Goal: Navigation & Orientation: Find specific page/section

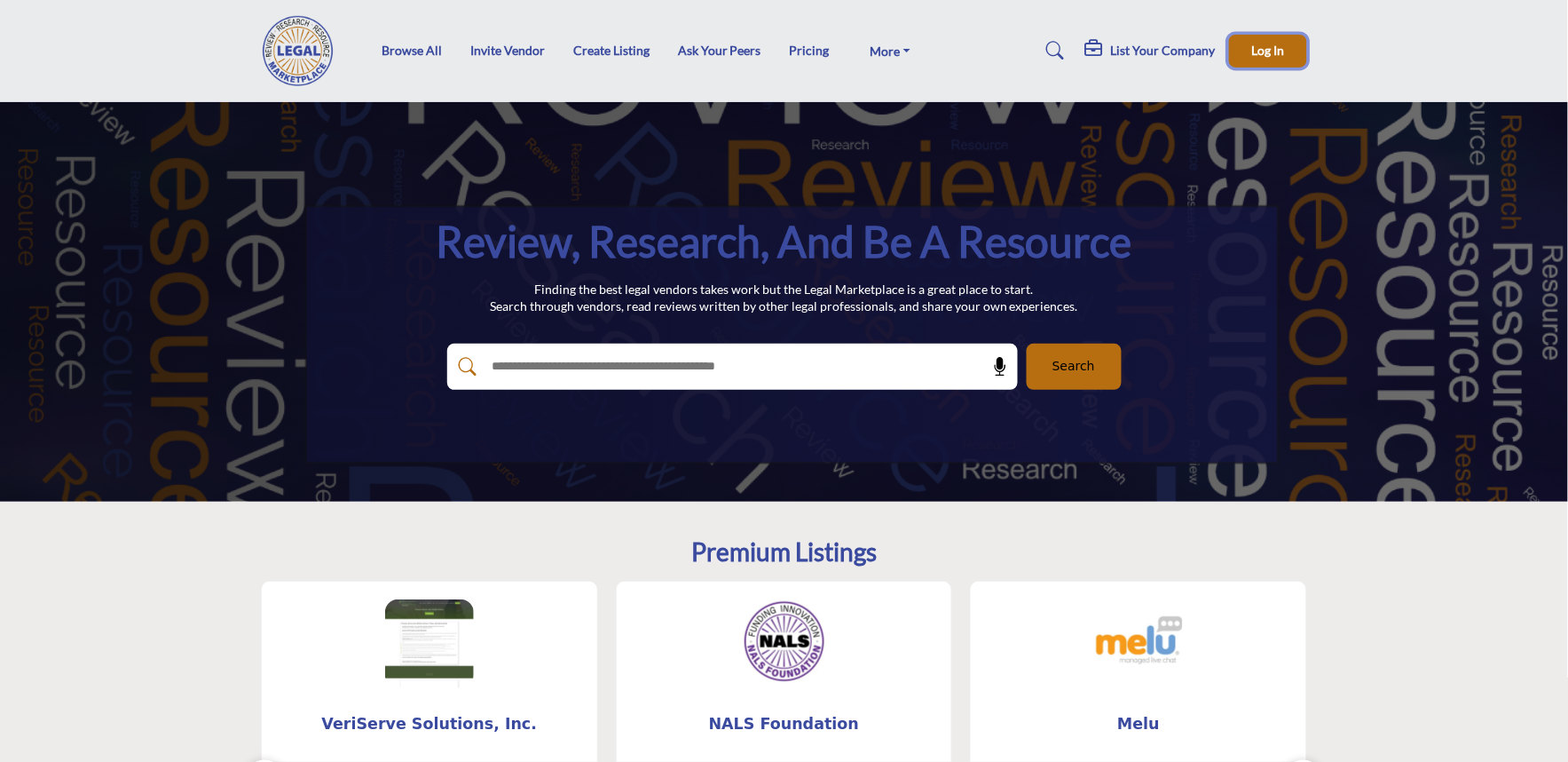
click at [1258, 51] on span "Log In" at bounding box center [1268, 50] width 33 height 15
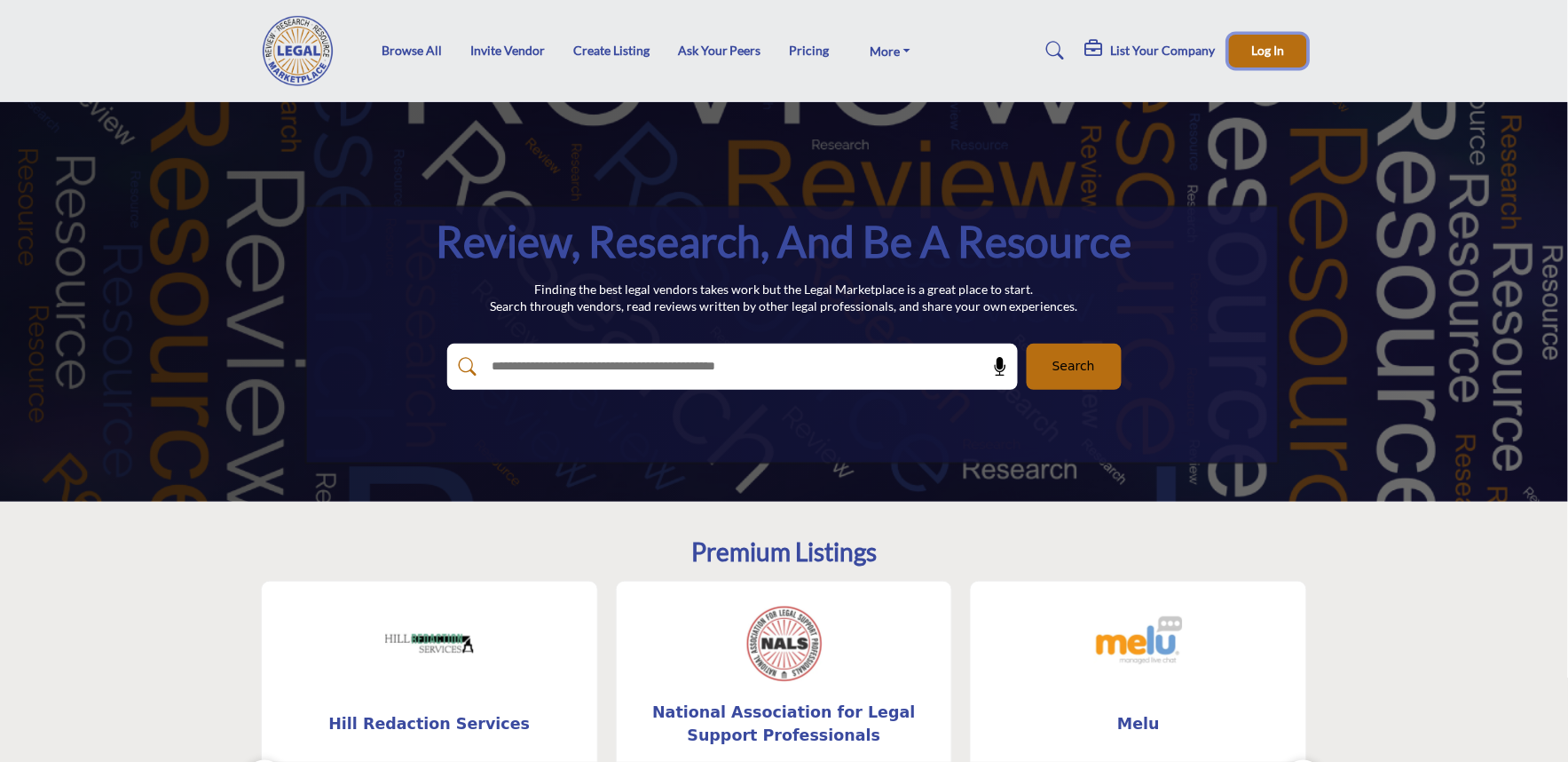
click at [1263, 55] on span "Log In" at bounding box center [1268, 50] width 33 height 15
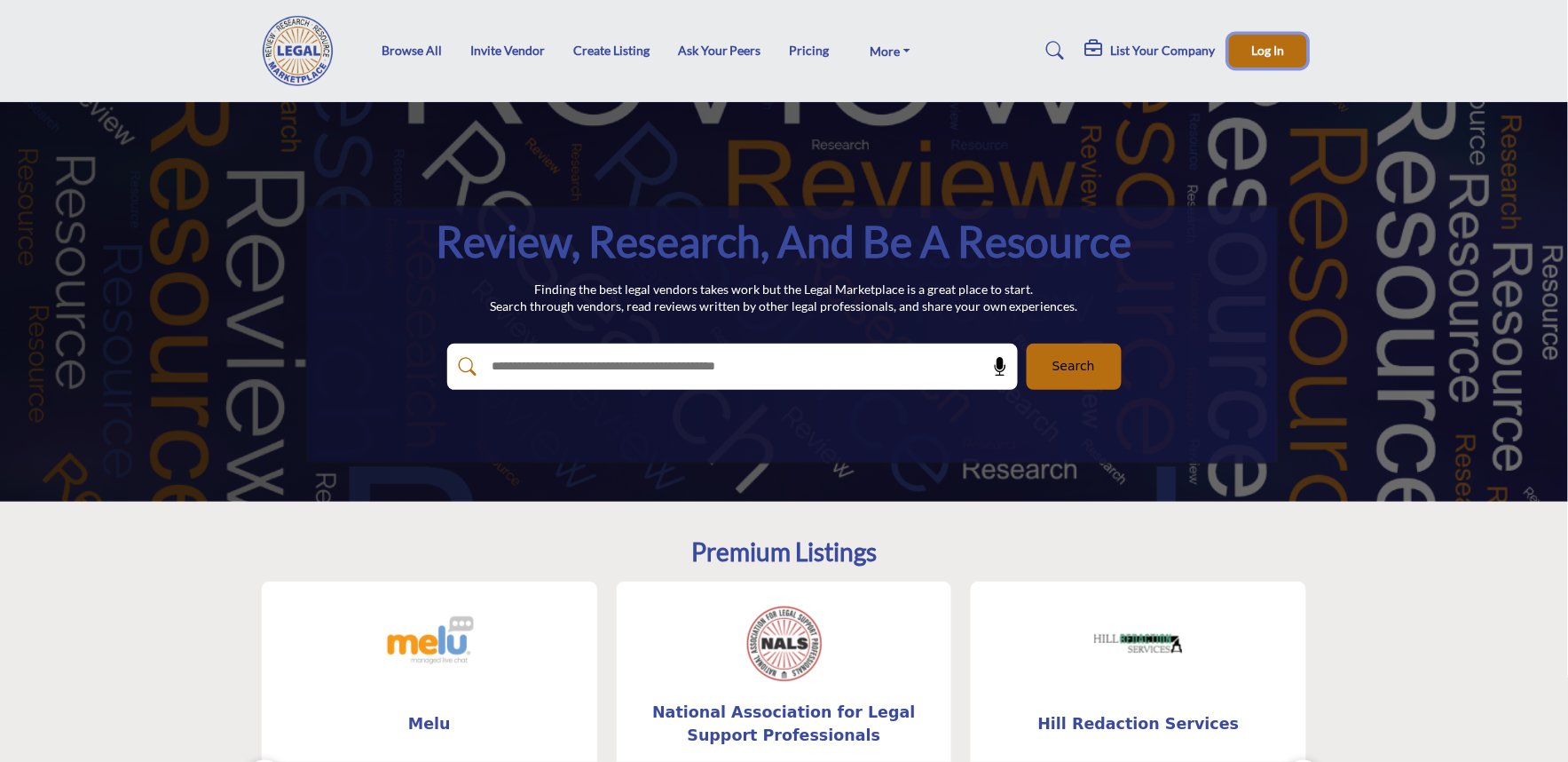
click at [1275, 43] on span "Log In" at bounding box center [1268, 50] width 33 height 15
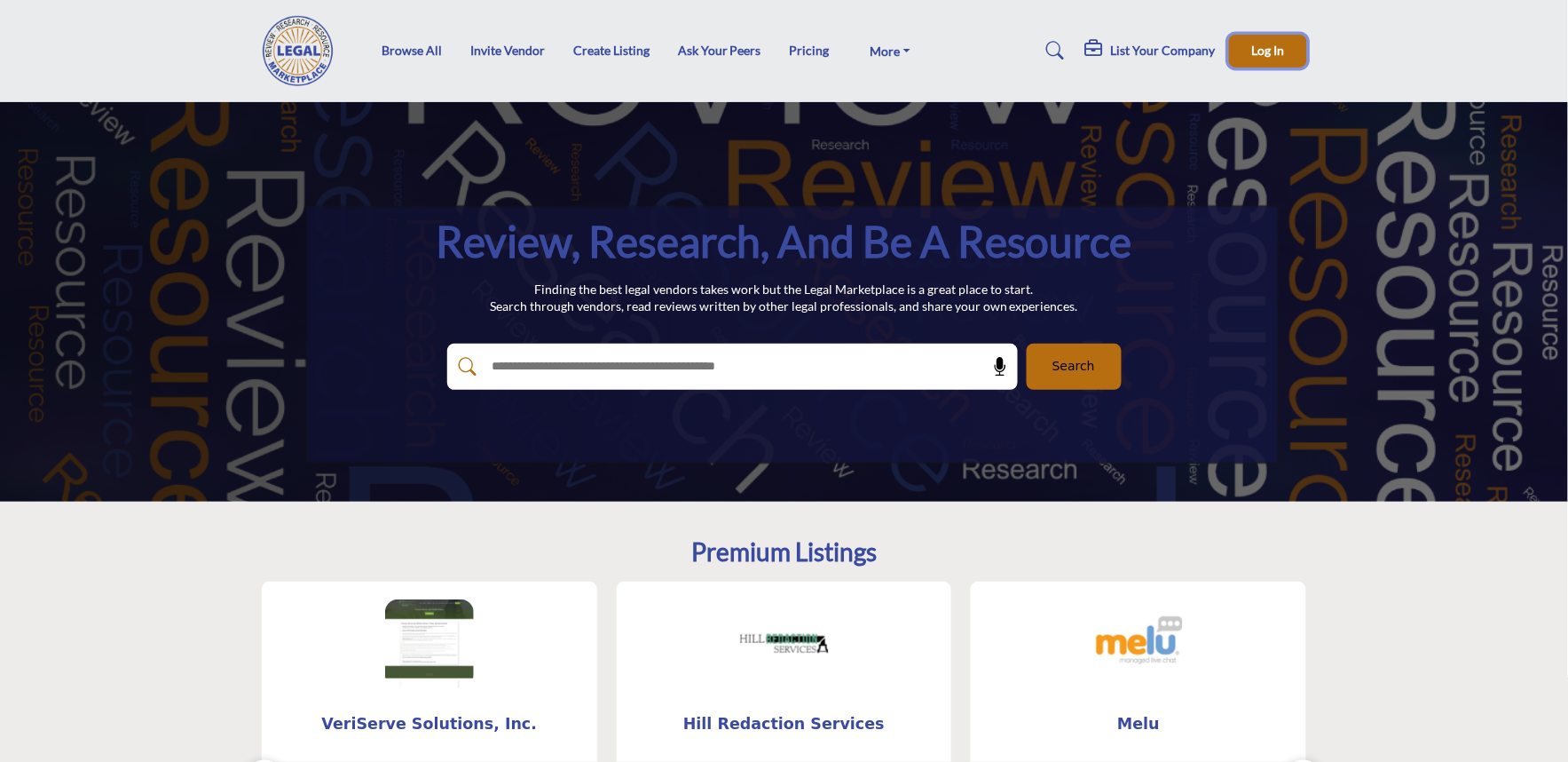
click at [1272, 51] on span "Log In" at bounding box center [1268, 50] width 33 height 15
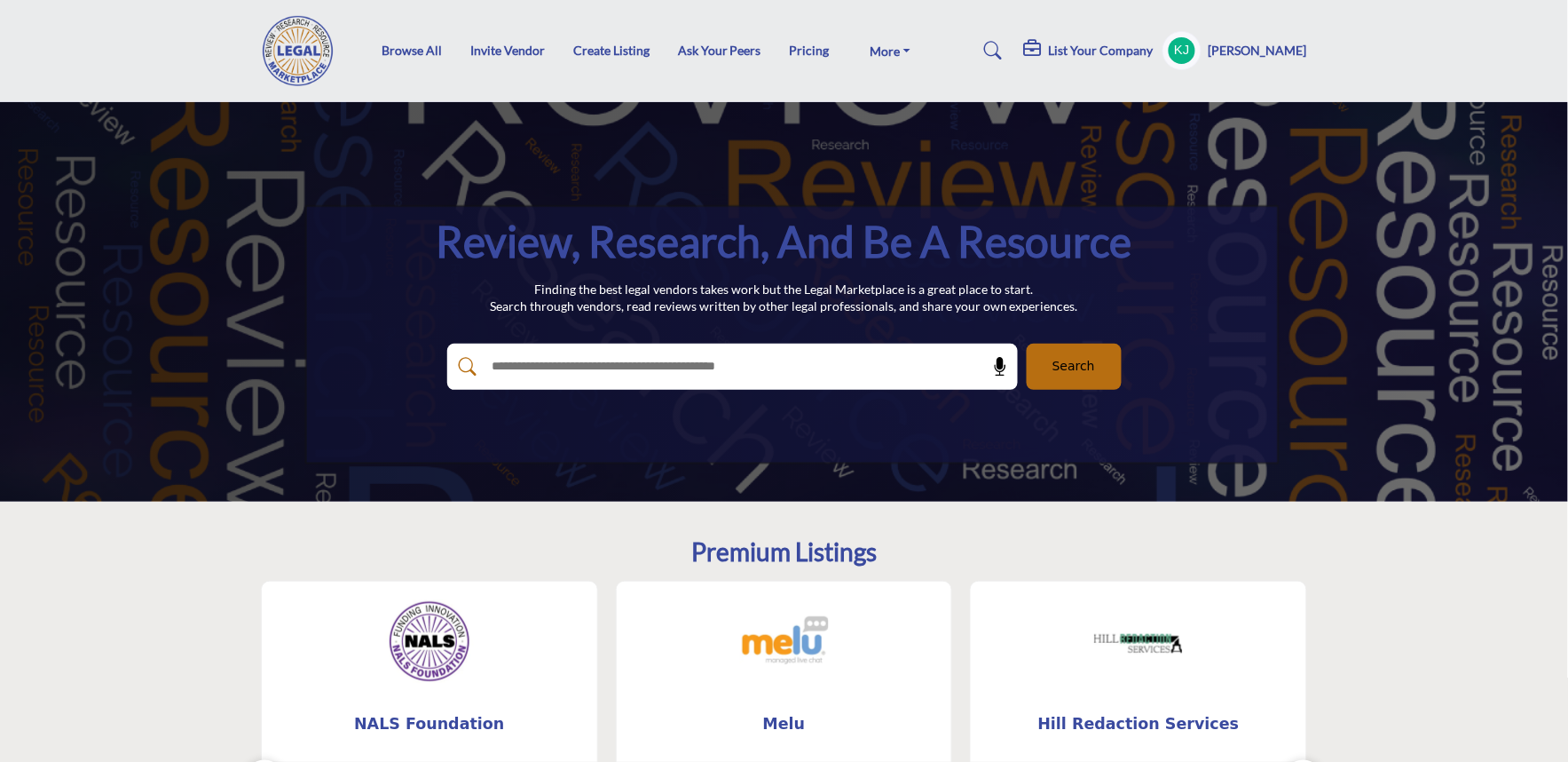
click at [1183, 48] on profile-featured-04381775-43e0-4e54-b065-b92101dbe001 "Show hide supplier dropdown" at bounding box center [1181, 50] width 39 height 39
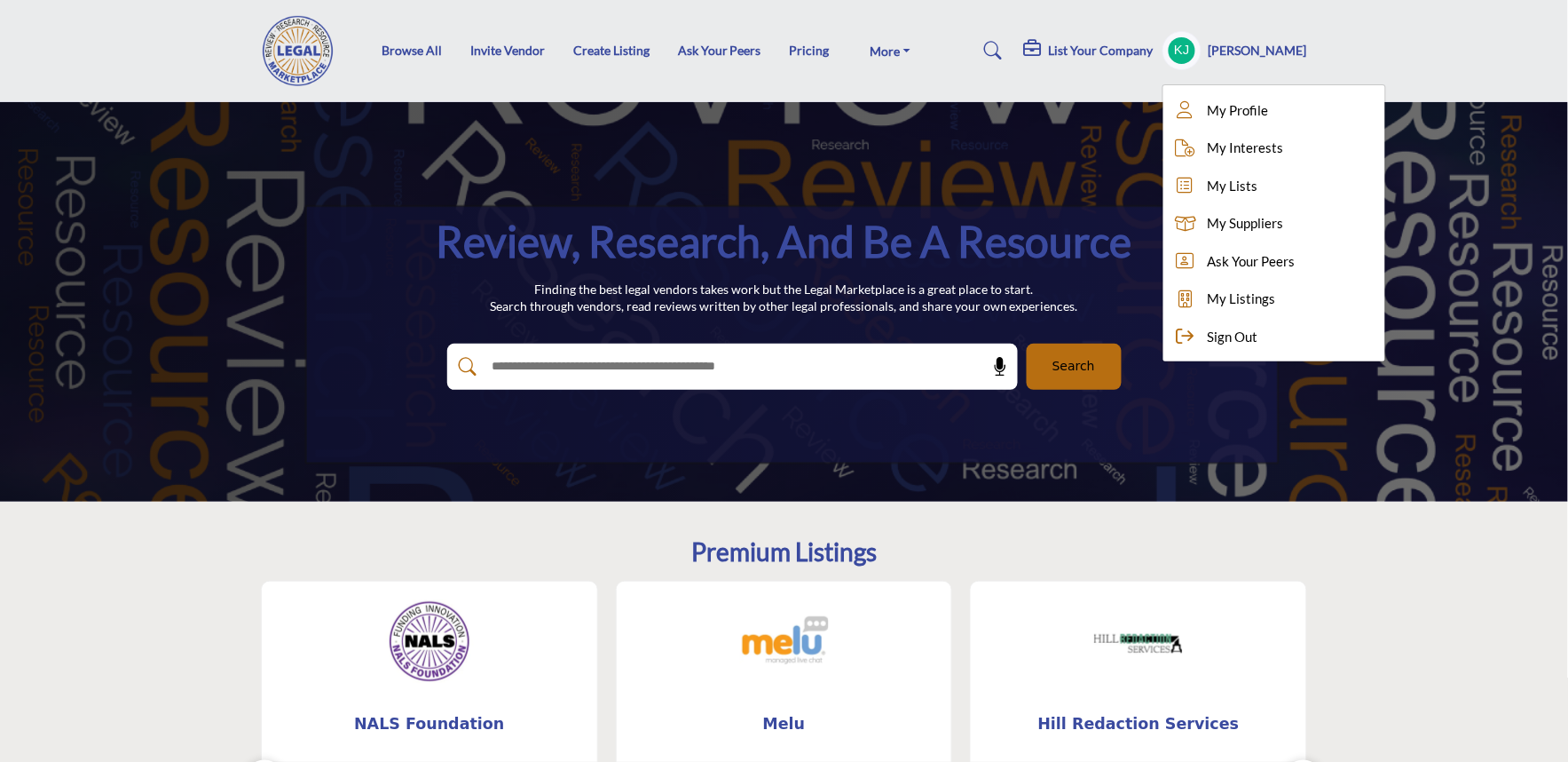
click at [1076, 93] on header "Browse All Invite Vendor Create Listing Ask Your Peers Pricing FAQs About" at bounding box center [784, 51] width 1568 height 102
